Goal: Information Seeking & Learning: Learn about a topic

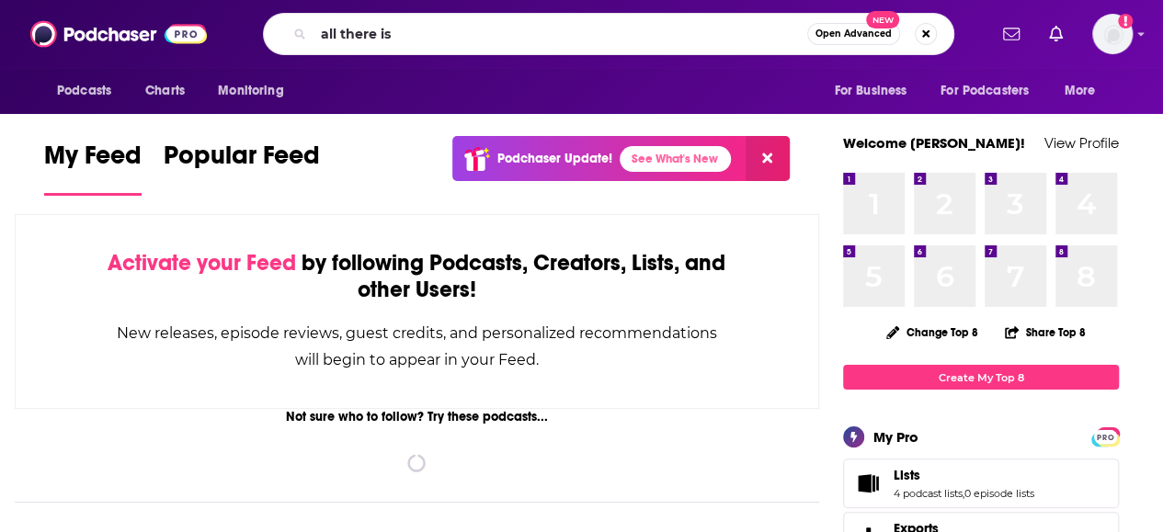
type input "all there is"
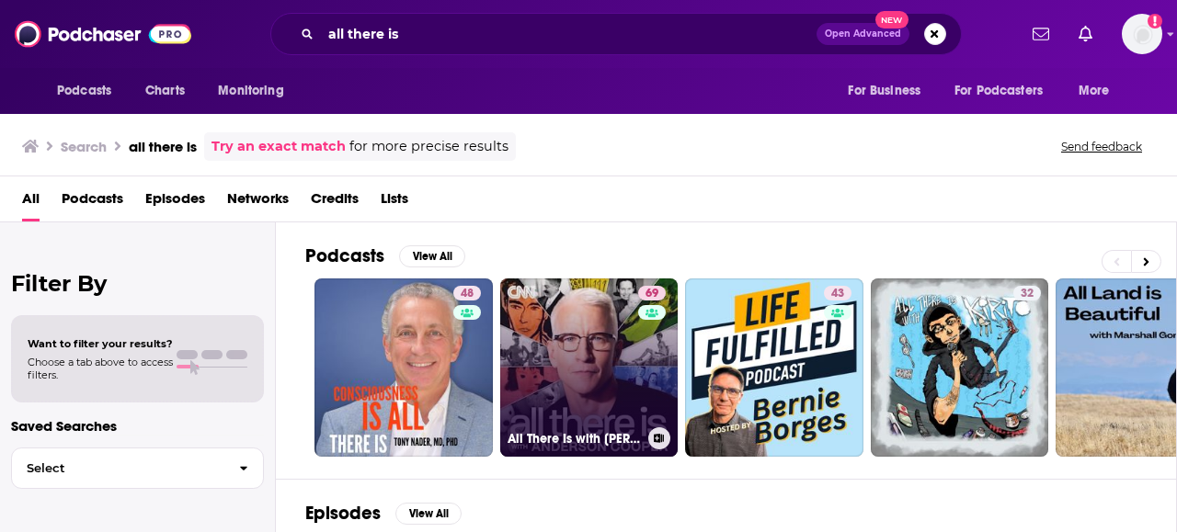
click at [571, 316] on link "69 All There Is with [PERSON_NAME]" at bounding box center [589, 368] width 178 height 178
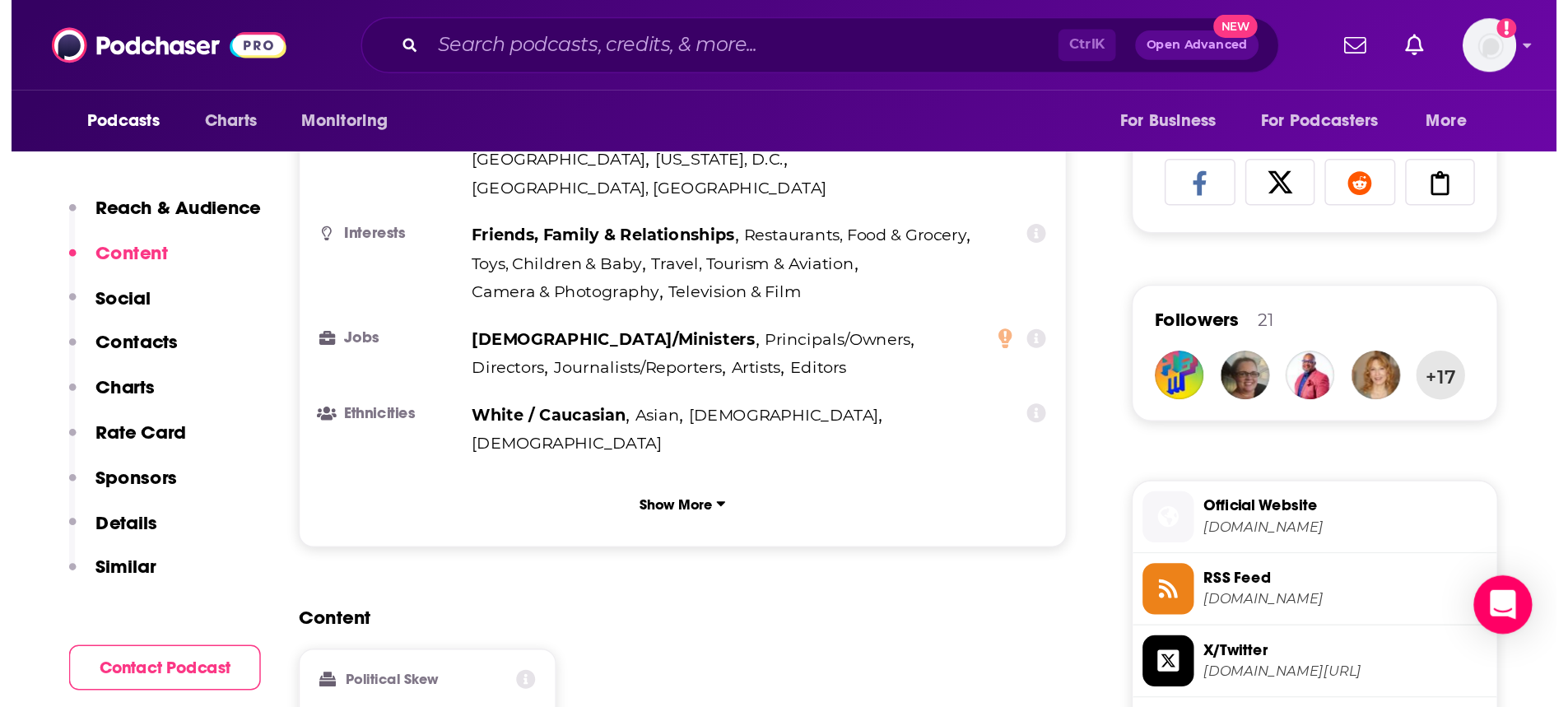
scroll to position [1069, 0]
